Goal: Task Accomplishment & Management: Complete application form

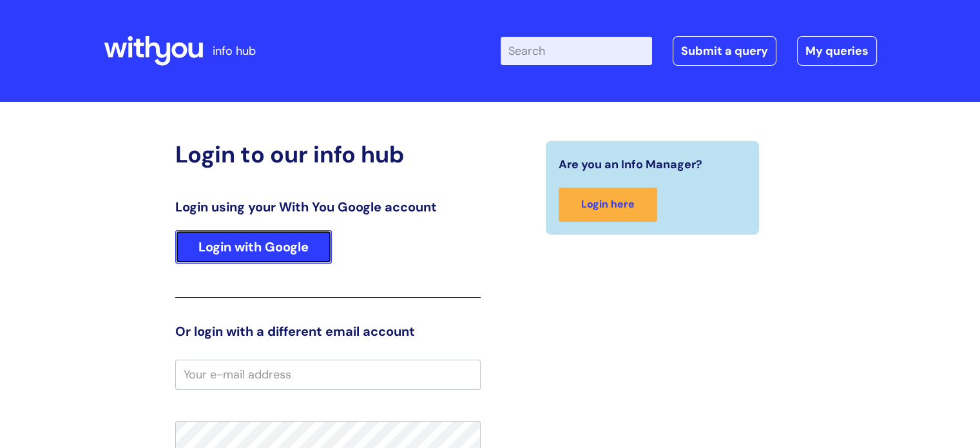
click at [283, 253] on link "Login with Google" at bounding box center [253, 246] width 157 height 33
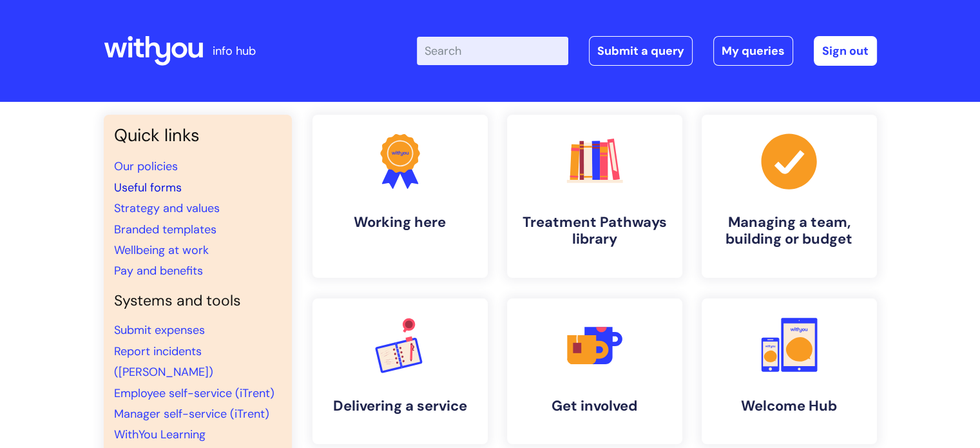
click at [142, 191] on link "Useful forms" at bounding box center [148, 187] width 68 height 15
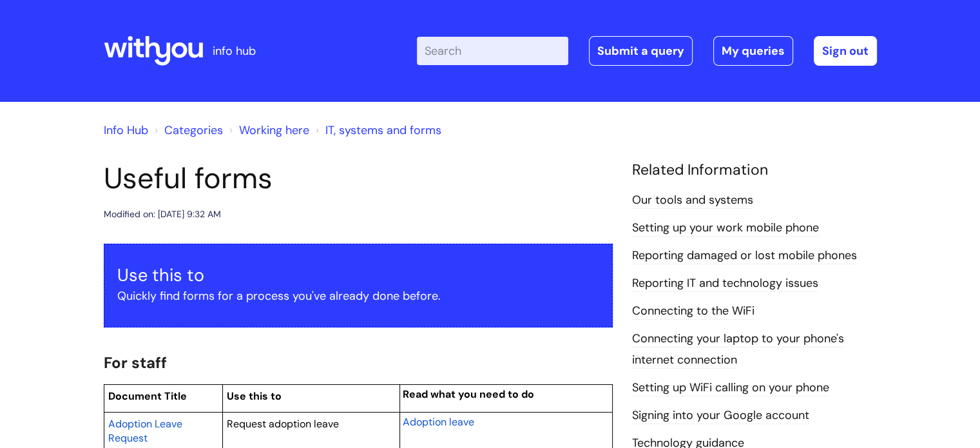
click at [508, 56] on input "Enter your search term here..." at bounding box center [492, 51] width 151 height 28
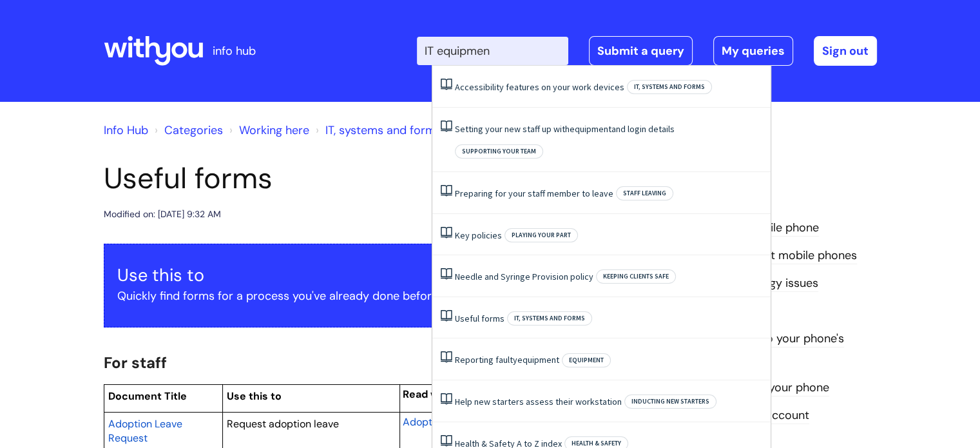
type input "IT equipment"
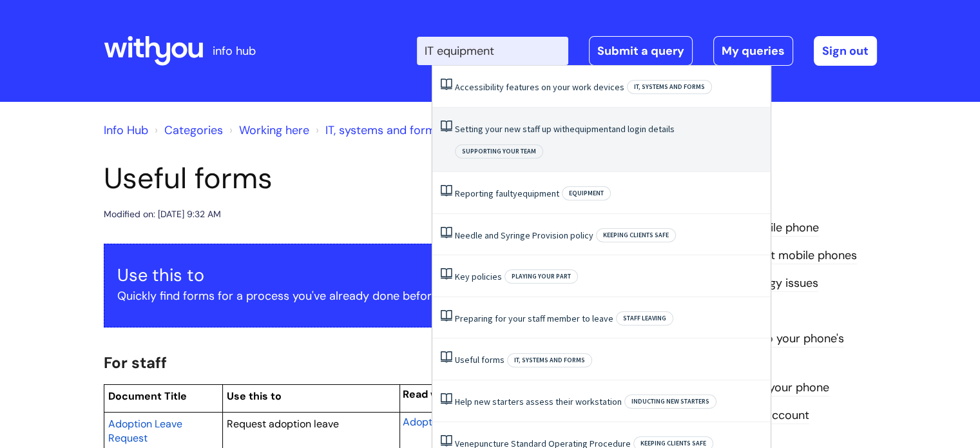
click at [518, 126] on link "Setting your new staff up with equipment and login details" at bounding box center [565, 129] width 220 height 12
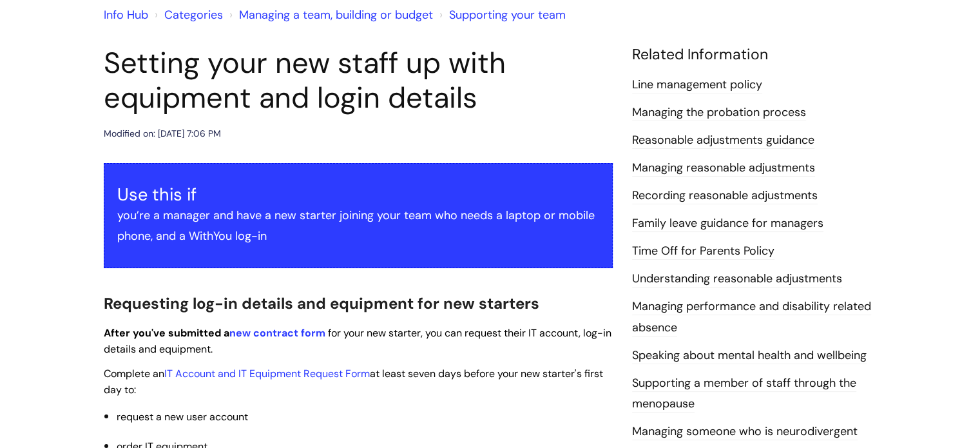
scroll to position [258, 0]
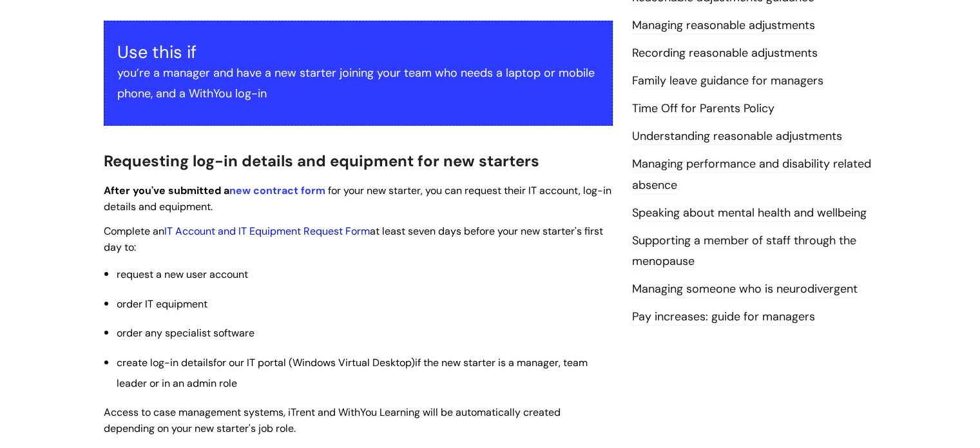
click at [229, 233] on link "IT Account and IT Equipment Request Form" at bounding box center [266, 231] width 205 height 14
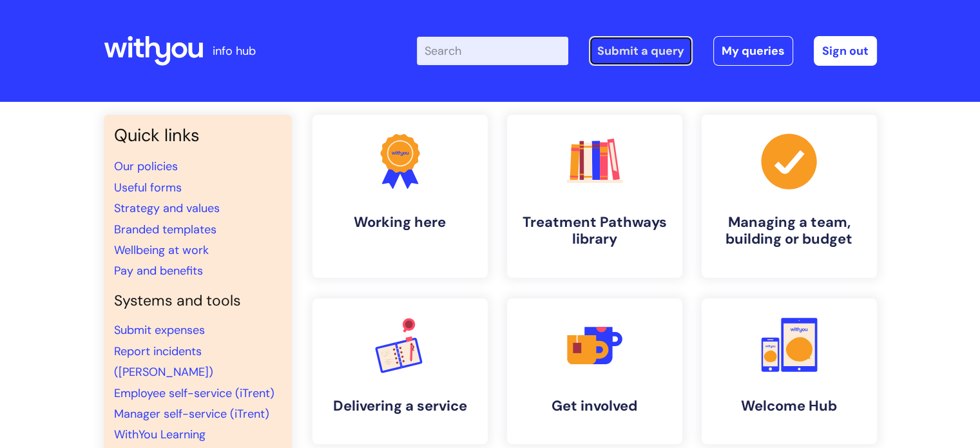
click at [640, 55] on link "Submit a query" at bounding box center [641, 51] width 104 height 30
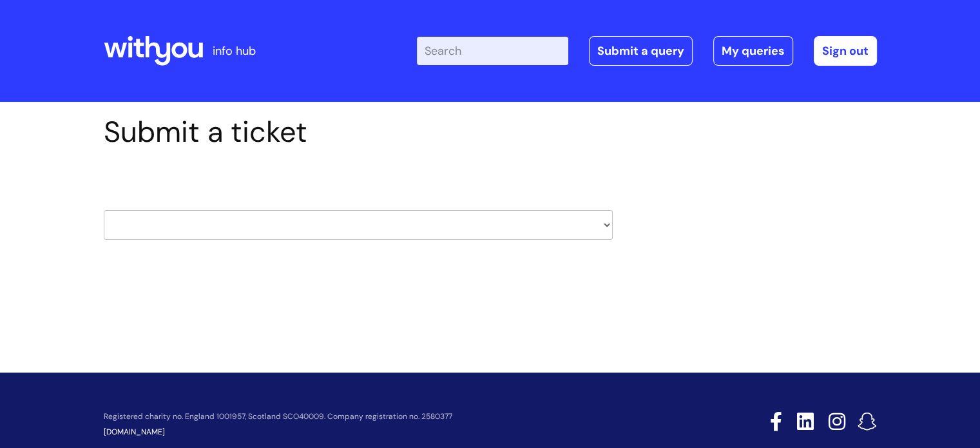
click at [604, 227] on select "HR / People IT and Support Clinical Drug Alerts Finance Accounts Data Support T…" at bounding box center [358, 225] width 509 height 30
select select "finance_accounts"
click at [104, 210] on select "HR / People IT and Support Clinical Drug Alerts Finance Accounts Data Support T…" at bounding box center [358, 225] width 509 height 30
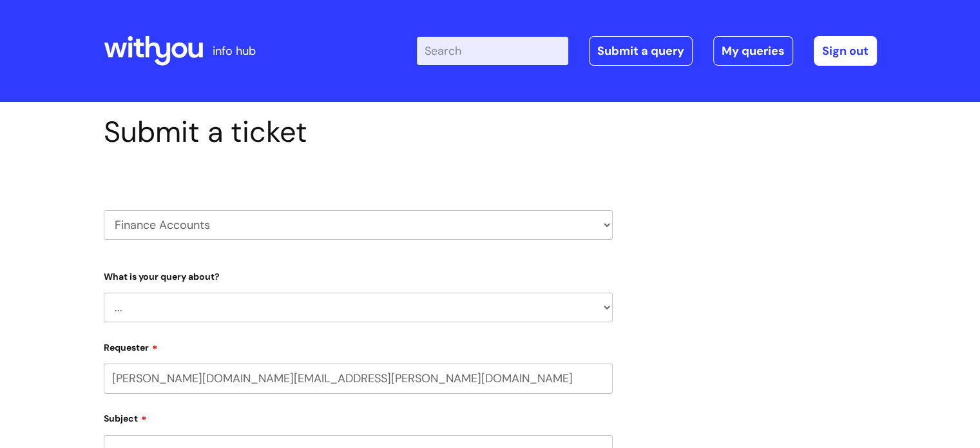
select select "80004418200"
click at [606, 309] on select "... Finance Systems Finance Requests (inc. Expenses) Invoices Research" at bounding box center [358, 307] width 509 height 30
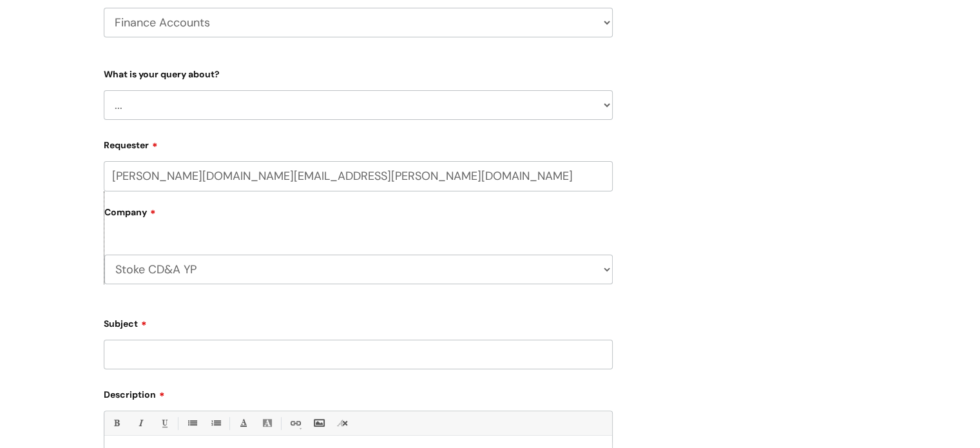
scroll to position [193, 0]
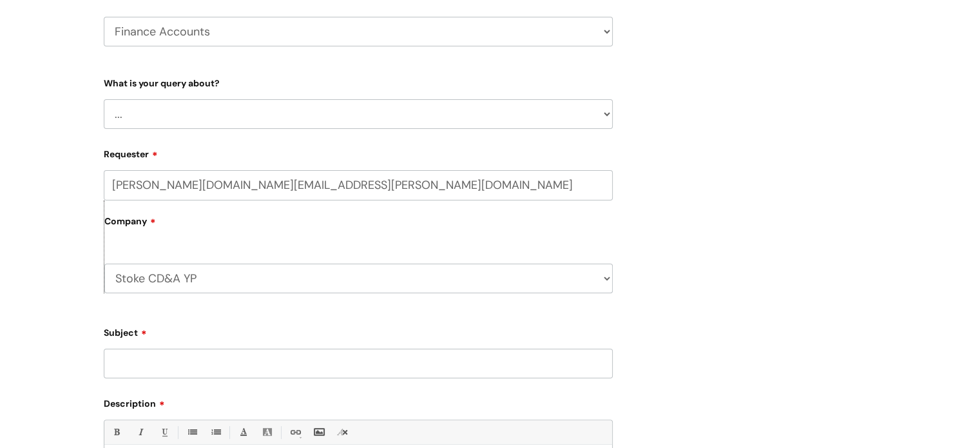
click at [607, 113] on select "... Finance Systems Finance Requests (inc. Expenses) Invoices Research" at bounding box center [358, 114] width 509 height 30
select select "Finance Requests (inc. Expenses)"
click at [104, 99] on select "... Finance Systems Finance Requests (inc. Expenses) Invoices Research" at bounding box center [358, 114] width 509 height 30
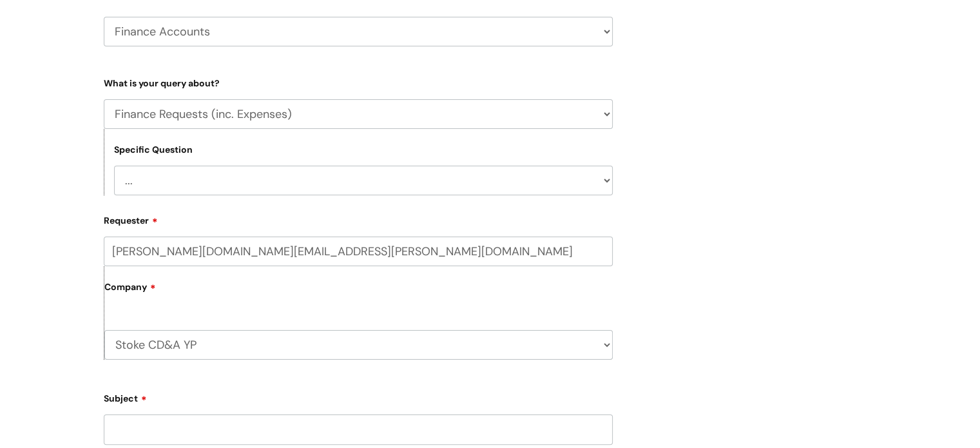
click at [606, 181] on select "... Budgets Expenses Getting Edits/Revisions New Supplier Purchase cards/ [PERS…" at bounding box center [363, 181] width 499 height 30
select select "Purchase cards/ [PERSON_NAME] Cash Cards"
click at [114, 166] on select "... Budgets Expenses Getting Edits/Revisions New Supplier Purchase cards/ [PERS…" at bounding box center [363, 181] width 499 height 30
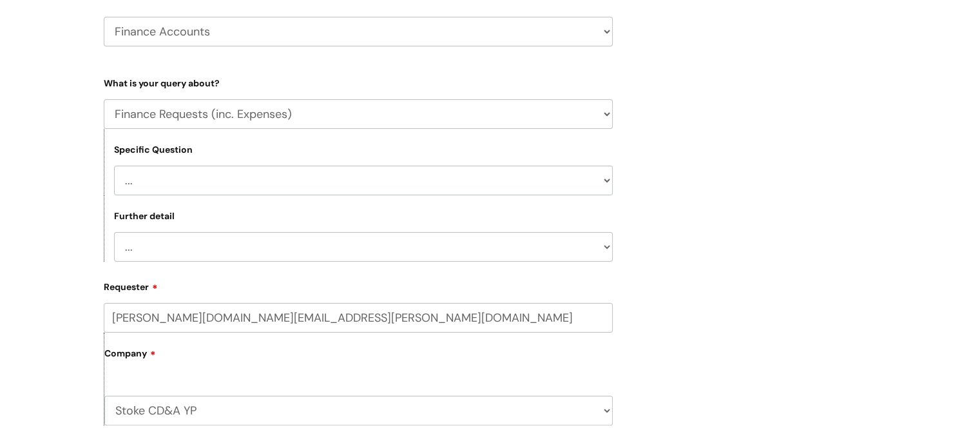
click at [609, 247] on select "... New card application Requesting a card Return submission" at bounding box center [363, 247] width 499 height 30
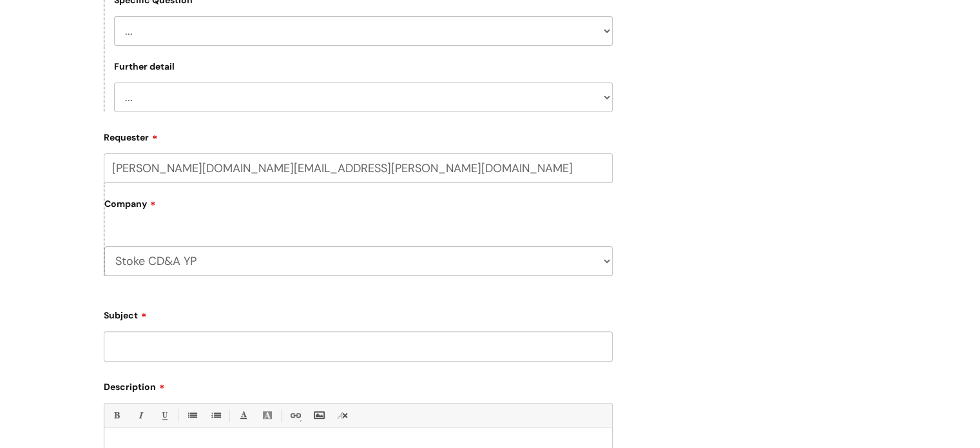
scroll to position [322, 0]
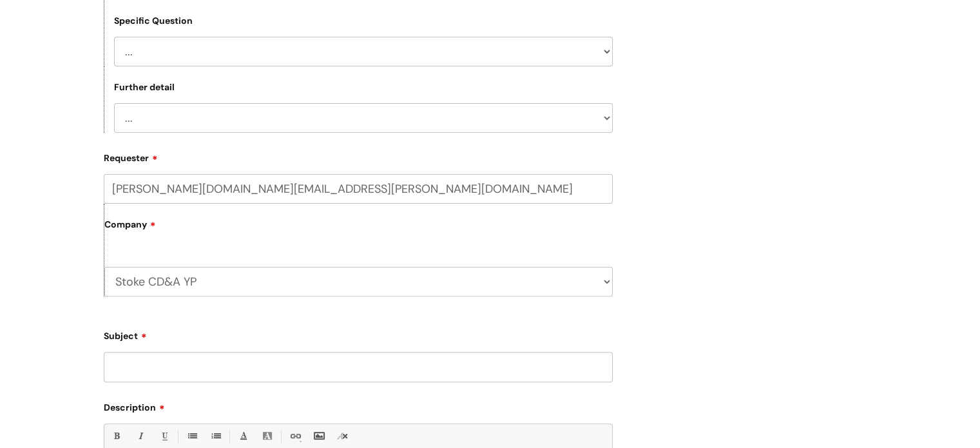
click at [604, 117] on select "... New card application Requesting a card Return submission" at bounding box center [363, 118] width 499 height 30
click at [701, 157] on div "Submit a ticket HR / People IT and Support Clinical Drug Alerts Finance Account…" at bounding box center [490, 230] width 792 height 874
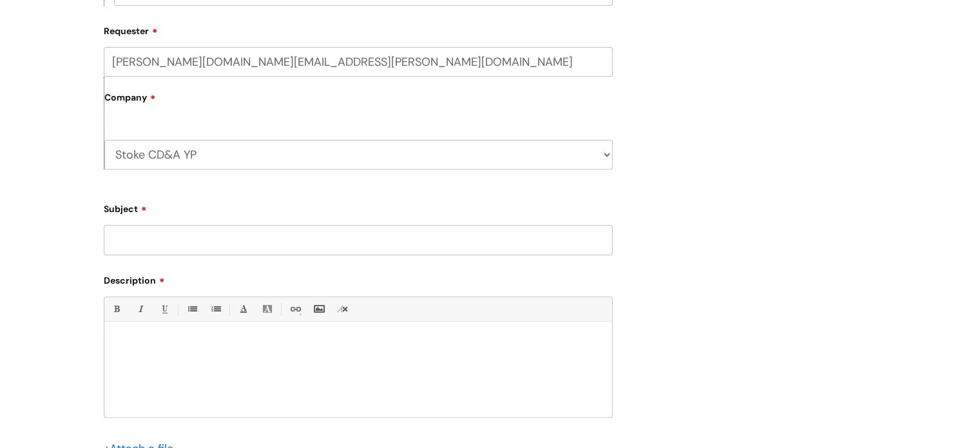
scroll to position [451, 0]
click at [278, 239] on input "Subject" at bounding box center [358, 238] width 509 height 30
type input "Purchase declined"
click at [204, 327] on div at bounding box center [358, 370] width 508 height 89
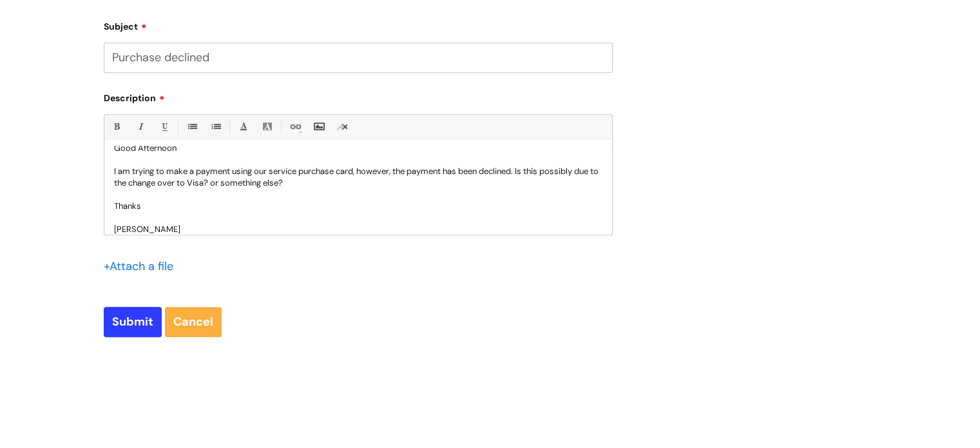
scroll to position [644, 0]
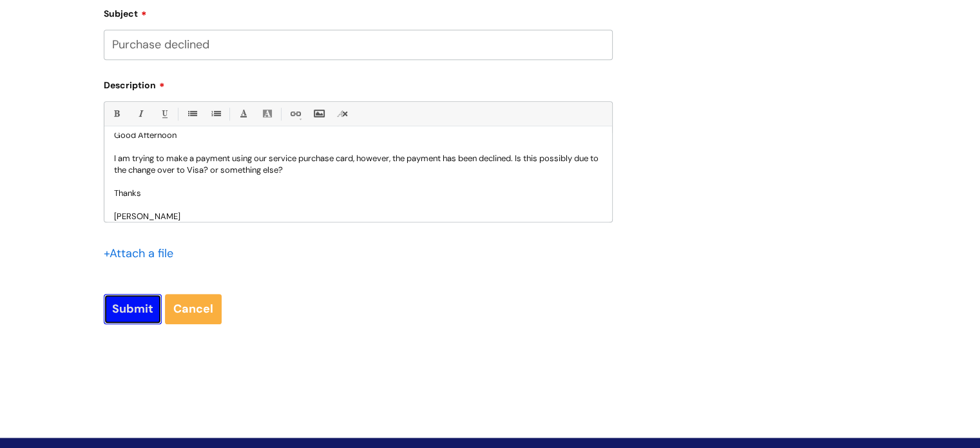
click at [111, 305] on input "Submit" at bounding box center [133, 309] width 58 height 30
type input "Please Wait..."
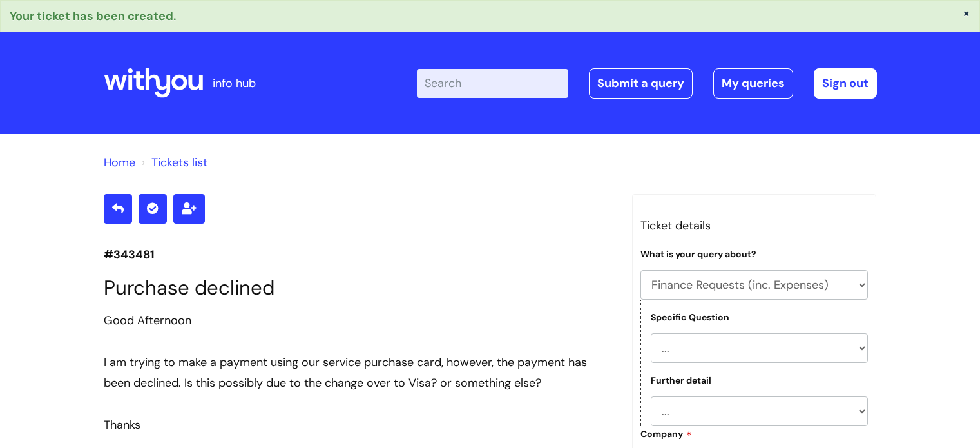
select select "Finance Requests (inc. Expenses)"
select select "Purchase cards/ [PERSON_NAME] Cash Cards"
